Goal: Task Accomplishment & Management: Use online tool/utility

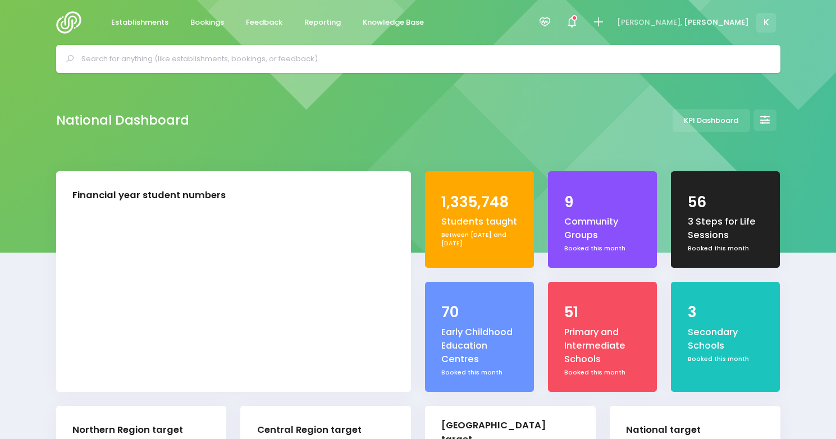
select select "5"
drag, startPoint x: 0, startPoint y: 0, endPoint x: 321, endPoint y: 22, distance: 321.9
click at [321, 22] on span "Reporting" at bounding box center [322, 22] width 36 height 11
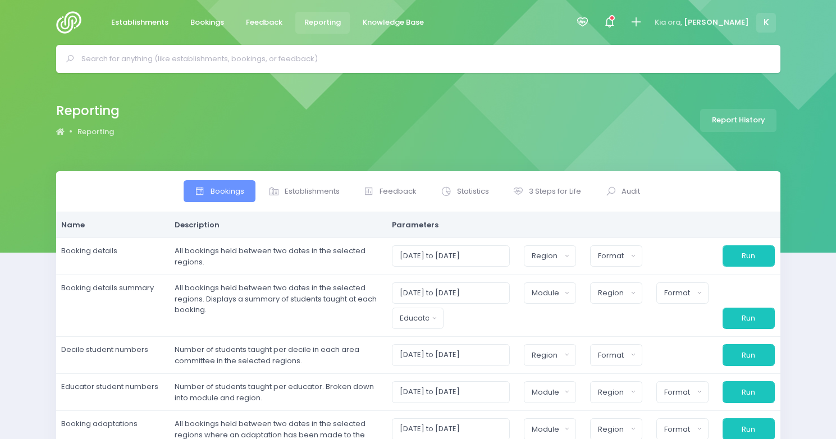
select select
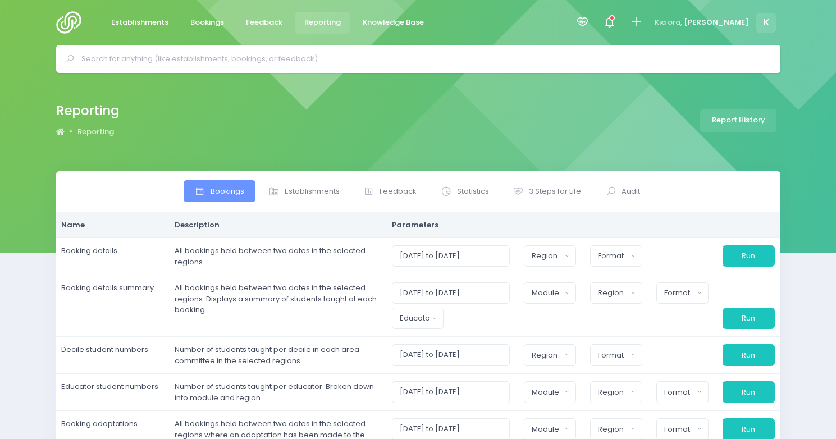
select select
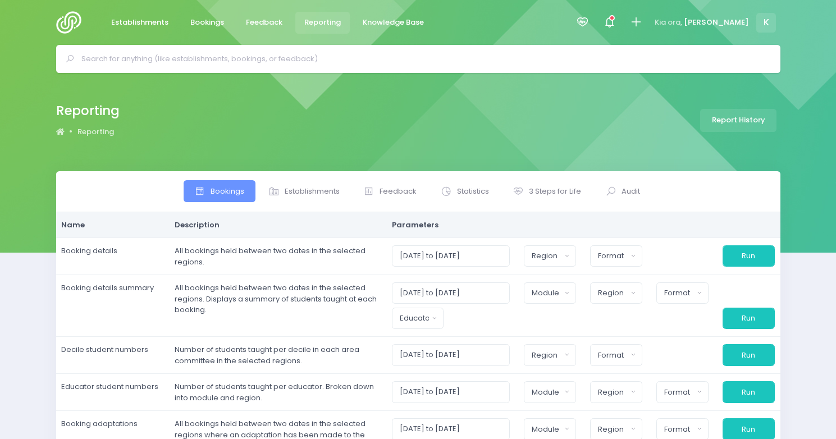
select select
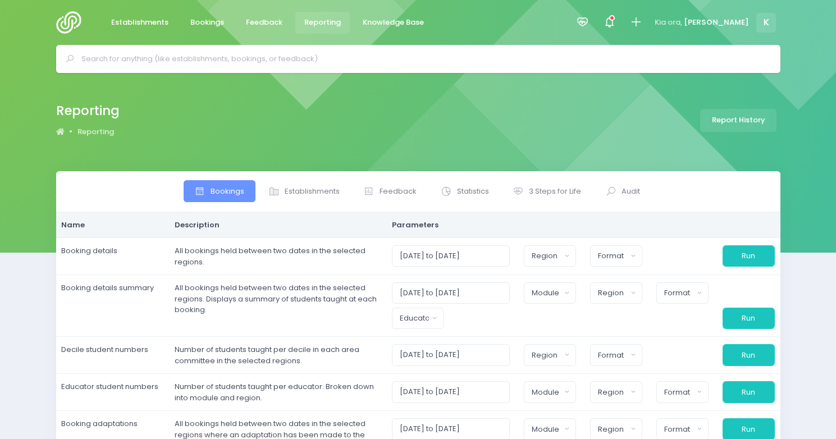
select select
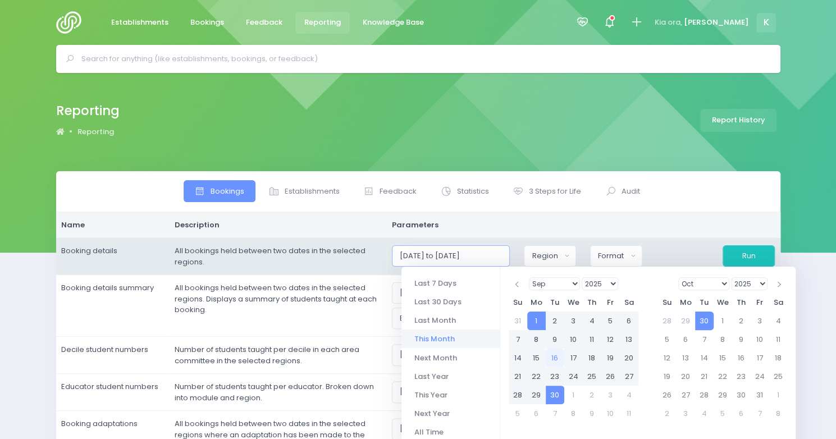
click at [483, 254] on input "01/09/2025 to 30/09/2025" at bounding box center [451, 255] width 118 height 21
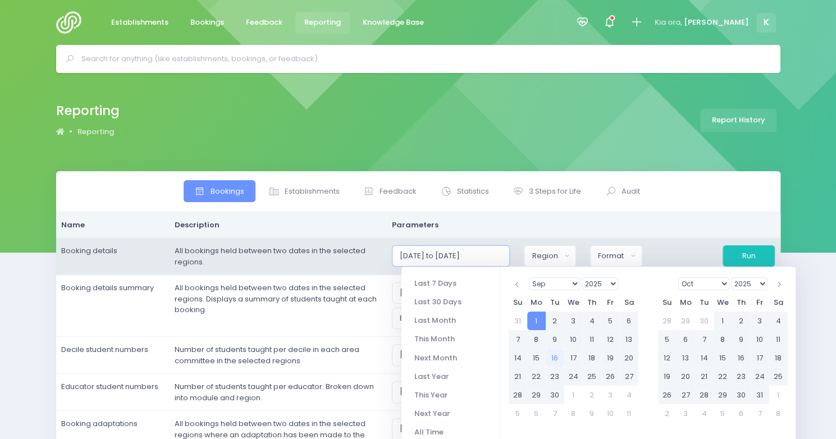
type input "01/09/2025 to 30/12/2025"
click at [560, 258] on div "Region" at bounding box center [546, 255] width 29 height 11
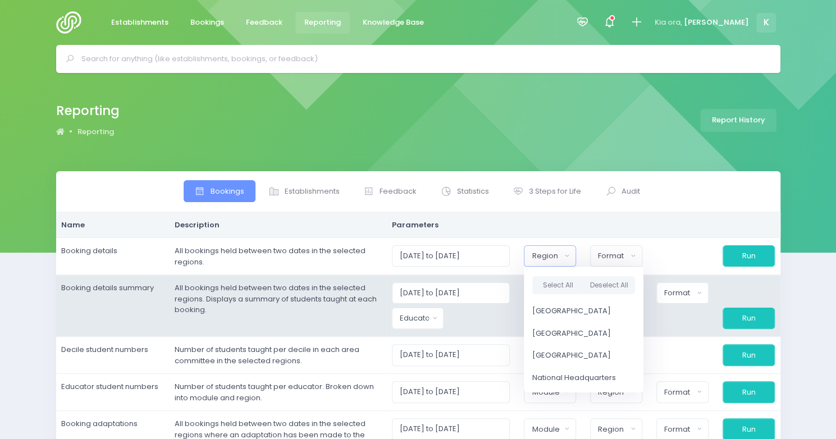
click at [470, 317] on div at bounding box center [484, 318] width 66 height 21
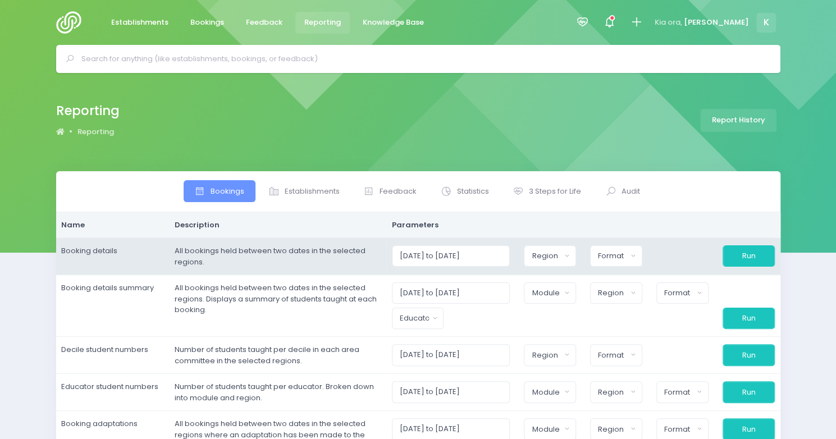
drag, startPoint x: 482, startPoint y: 293, endPoint x: 410, endPoint y: 268, distance: 75.6
click at [410, 268] on td "01/09/2025 to 30/12/2025 Northern Region Central Region South Island Region Nat…" at bounding box center [583, 256] width 394 height 37
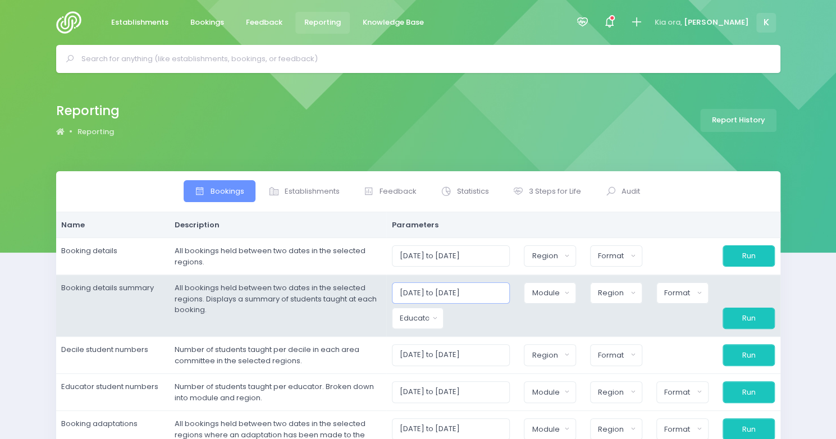
click at [482, 291] on input "01/09/2025 to 30/09/2025" at bounding box center [451, 292] width 118 height 21
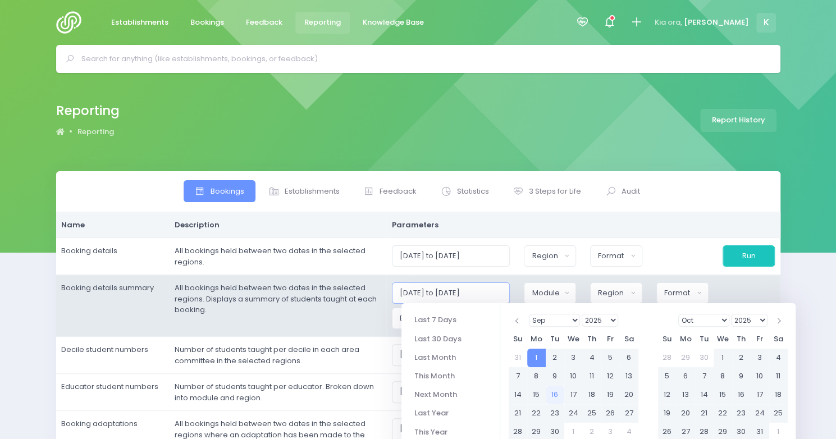
type input "01/09/2025 to 30/12/2025"
click at [560, 289] on div "Module" at bounding box center [546, 292] width 29 height 11
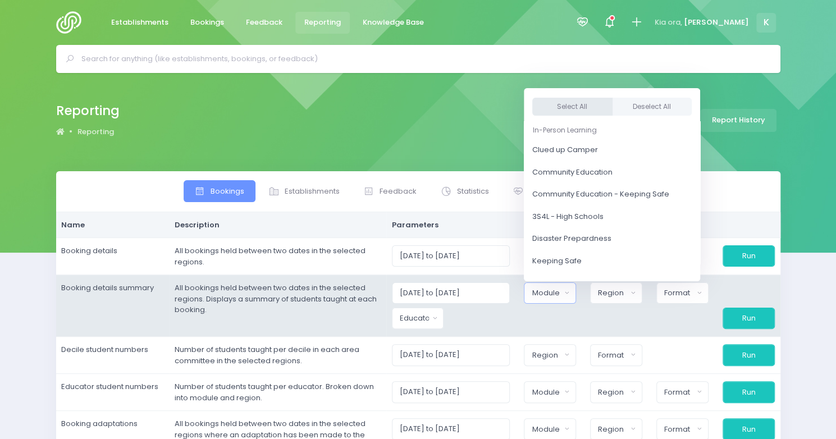
click at [587, 103] on button "Select All" at bounding box center [572, 107] width 80 height 19
select select "Clued up Camper"
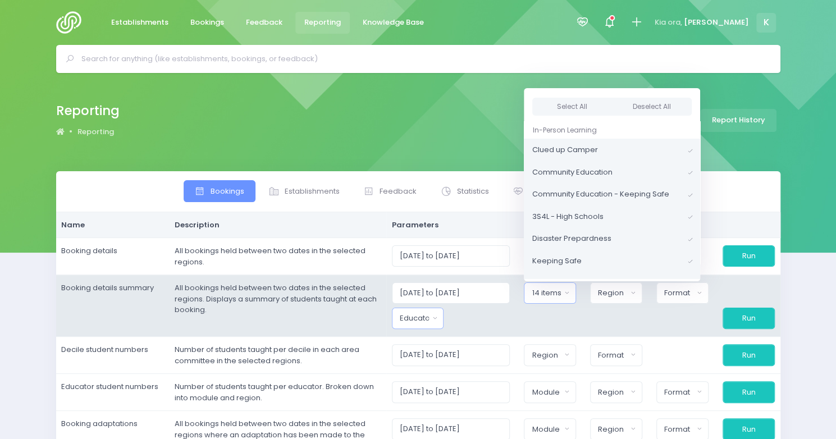
click at [438, 324] on button "Educator" at bounding box center [418, 318] width 52 height 21
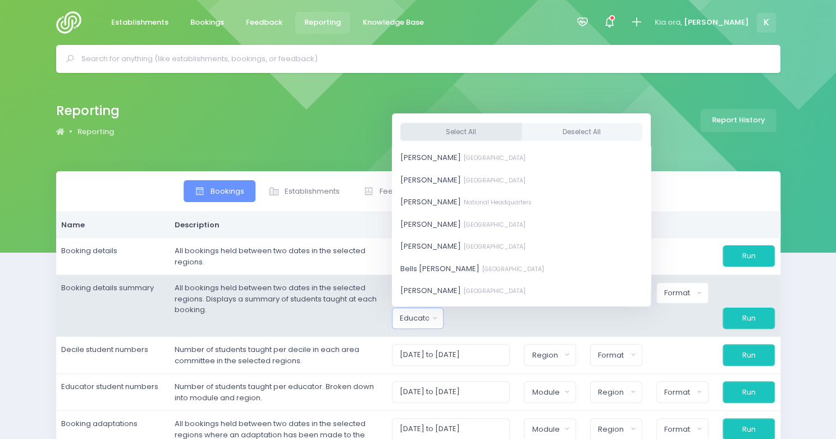
click at [478, 134] on button "Select All" at bounding box center [460, 131] width 121 height 19
select select "381987"
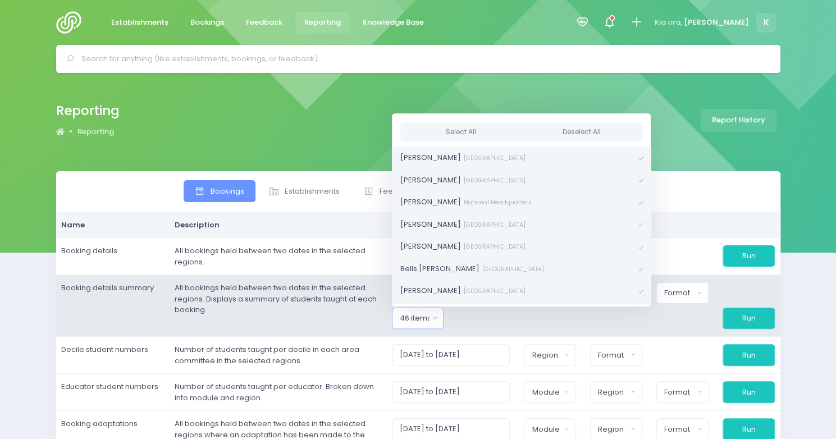
click at [622, 299] on button "Region" at bounding box center [616, 292] width 52 height 21
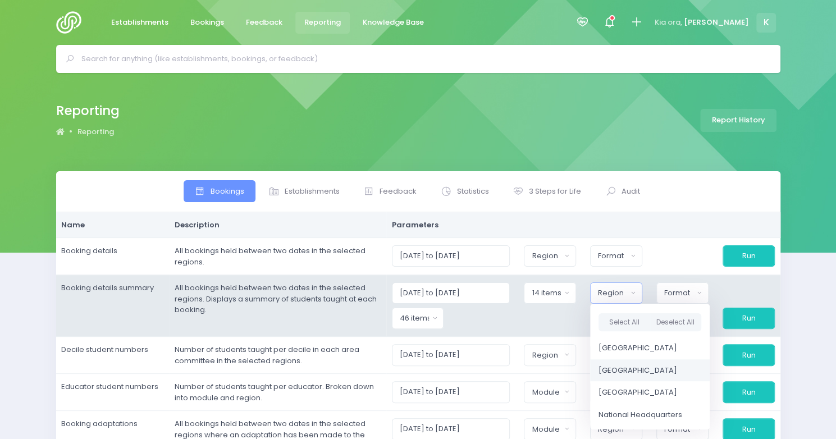
click at [625, 369] on span "[GEOGRAPHIC_DATA]" at bounding box center [637, 370] width 79 height 11
click at [630, 342] on span "[GEOGRAPHIC_DATA]" at bounding box center [636, 347] width 79 height 11
select select "Northern"
click at [677, 290] on div "Format" at bounding box center [679, 292] width 30 height 11
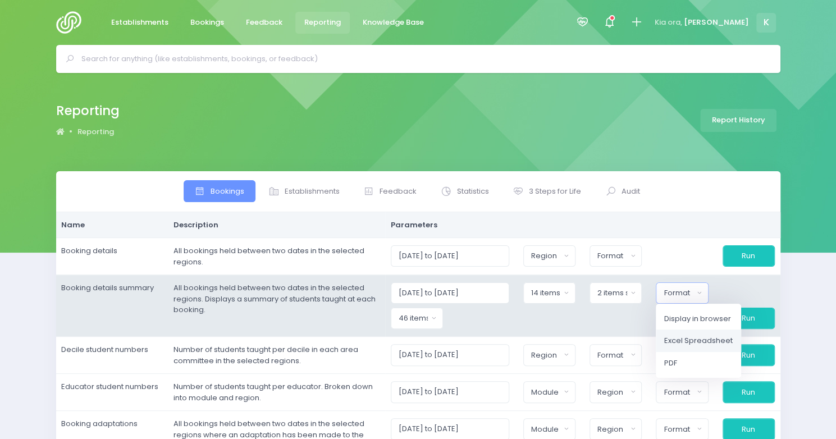
click at [685, 345] on span "Excel Spreadsheet" at bounding box center [698, 340] width 68 height 11
select select "excel"
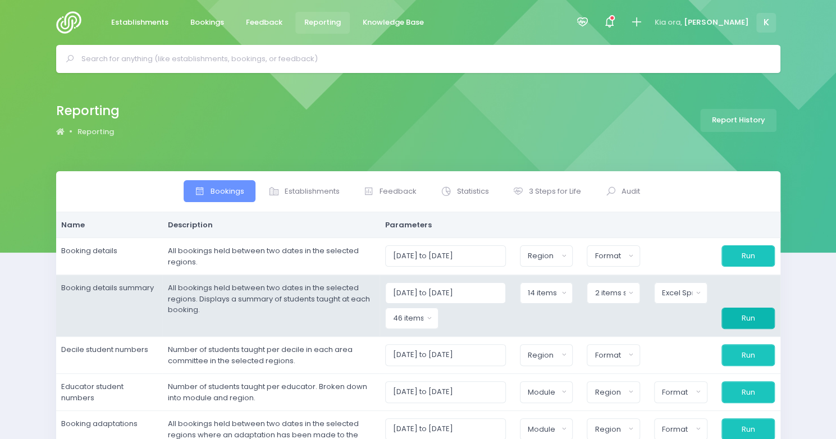
click at [744, 316] on button "Run" at bounding box center [747, 318] width 53 height 21
